Goal: Use online tool/utility: Utilize a website feature to perform a specific function

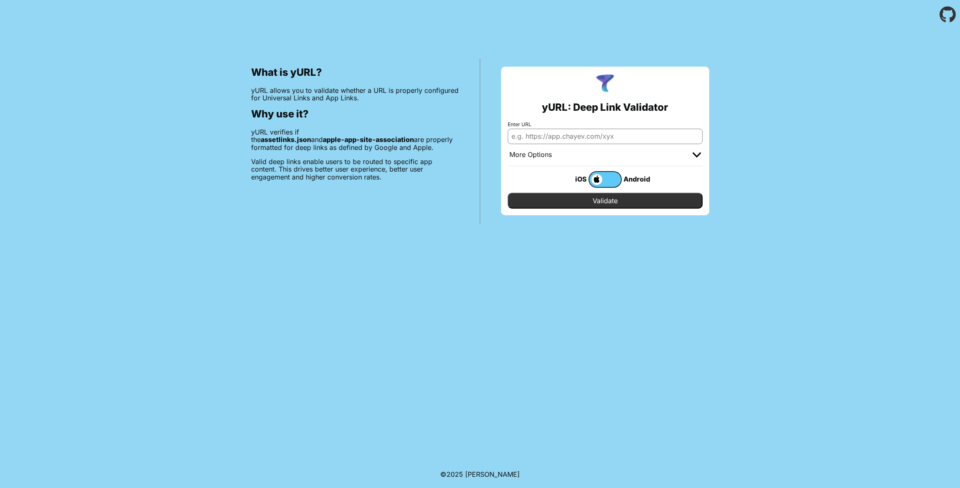
click at [637, 132] on input "Enter URL" at bounding box center [604, 136] width 195 height 15
paste input "[URL][DOMAIN_NAME]"
type input "[URL][DOMAIN_NAME]"
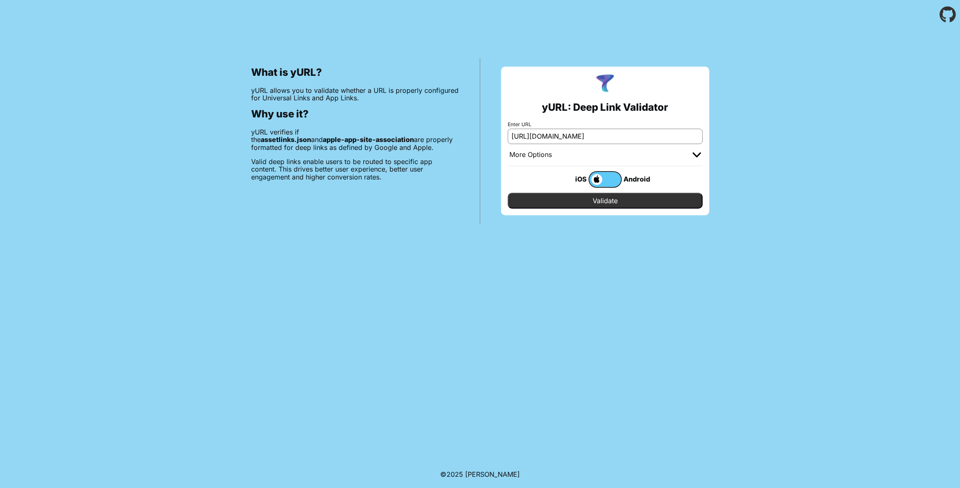
click at [609, 179] on label at bounding box center [604, 179] width 33 height 17
click at [0, 0] on input "checkbox" at bounding box center [0, 0] width 0 height 0
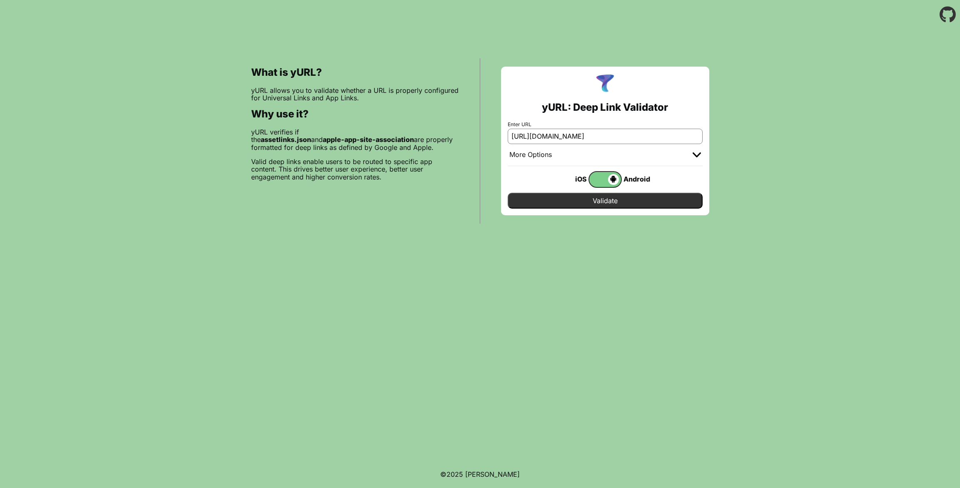
click at [601, 206] on input "Validate" at bounding box center [604, 201] width 195 height 16
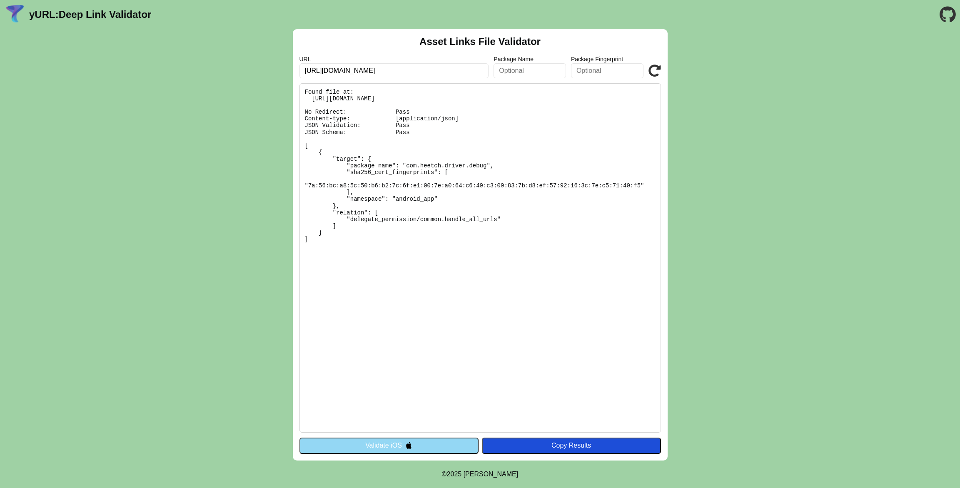
click at [581, 253] on pre "Found file at: [URL][DOMAIN_NAME] No Redirect: Pass Content-type: [application/…" at bounding box center [479, 257] width 361 height 349
